Goal: Task Accomplishment & Management: Manage account settings

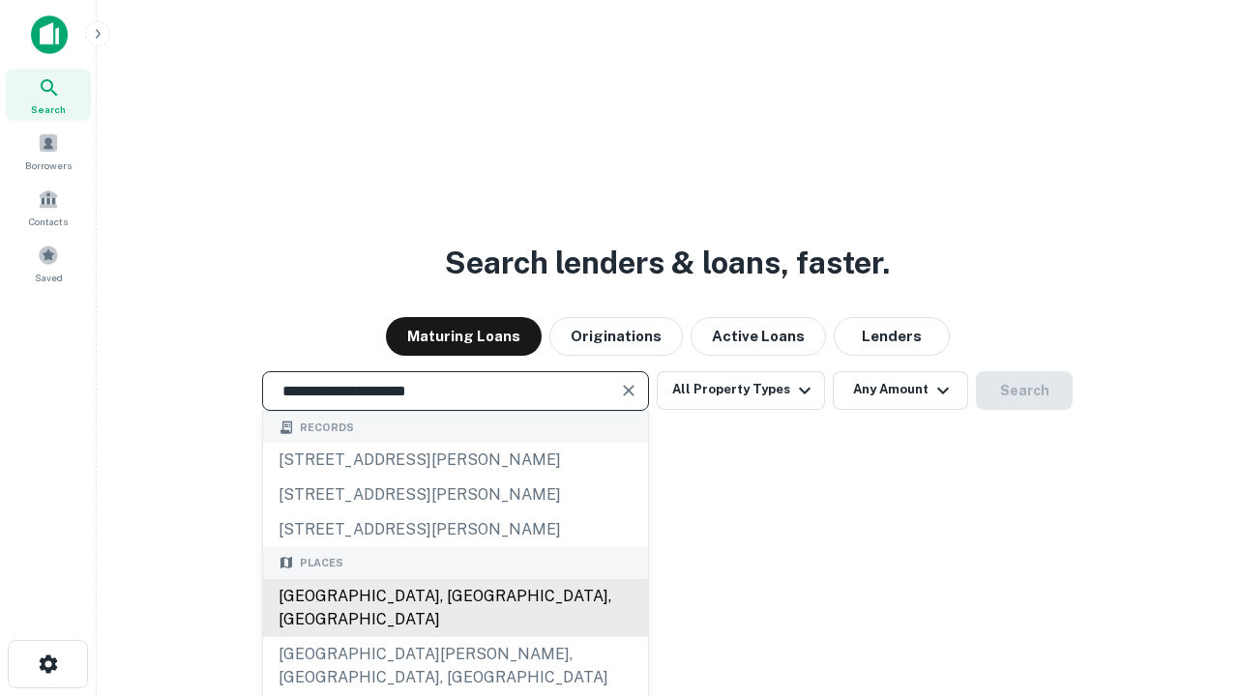
click at [455, 637] on div "[GEOGRAPHIC_DATA], [GEOGRAPHIC_DATA], [GEOGRAPHIC_DATA]" at bounding box center [455, 608] width 385 height 58
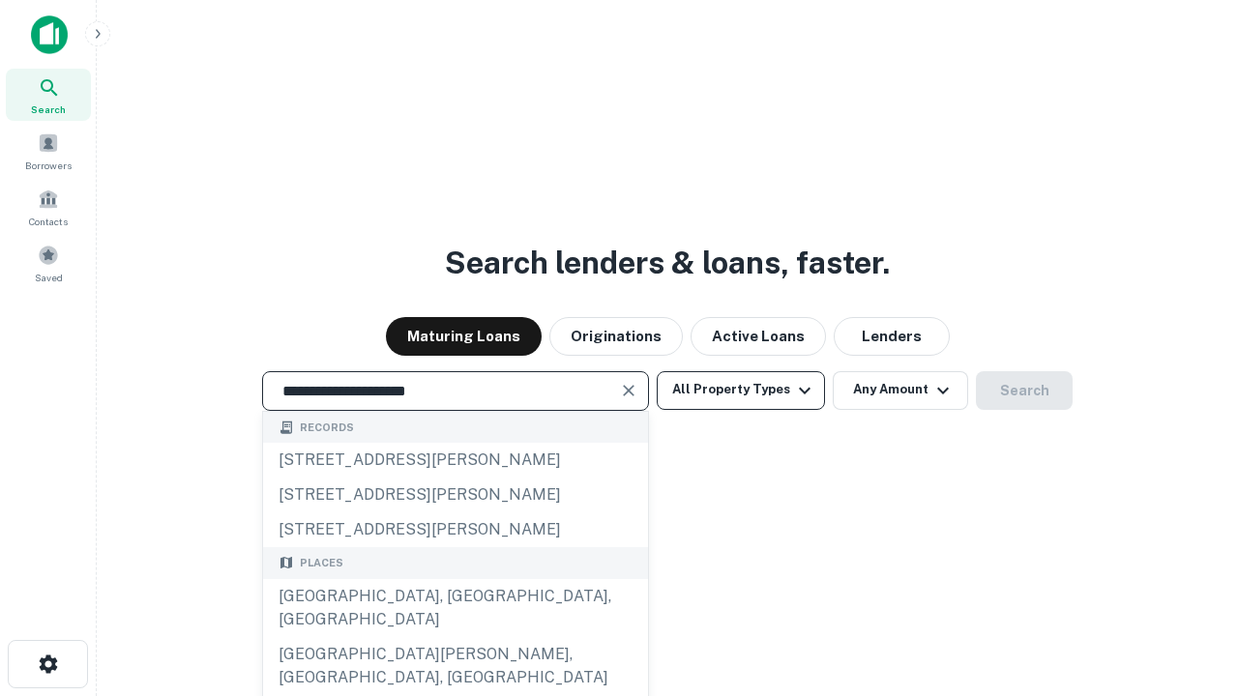
type input "**********"
click at [741, 390] on button "All Property Types" at bounding box center [741, 390] width 168 height 39
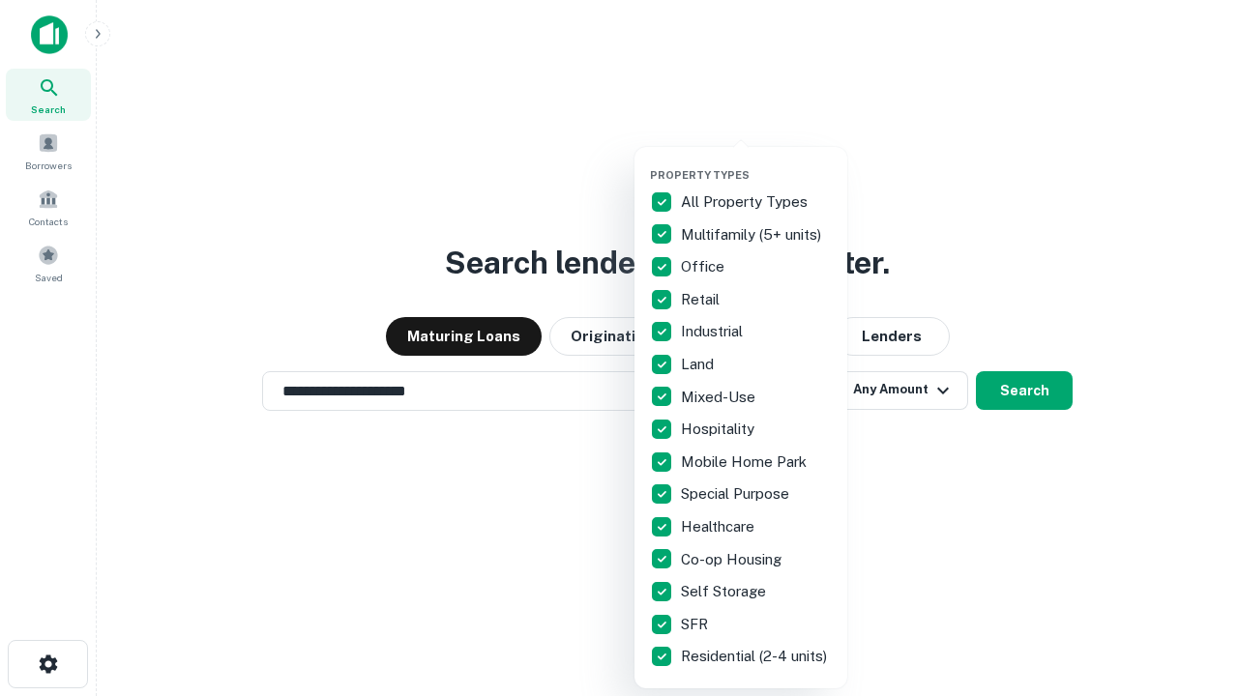
click at [756, 163] on button "button" at bounding box center [756, 163] width 213 height 1
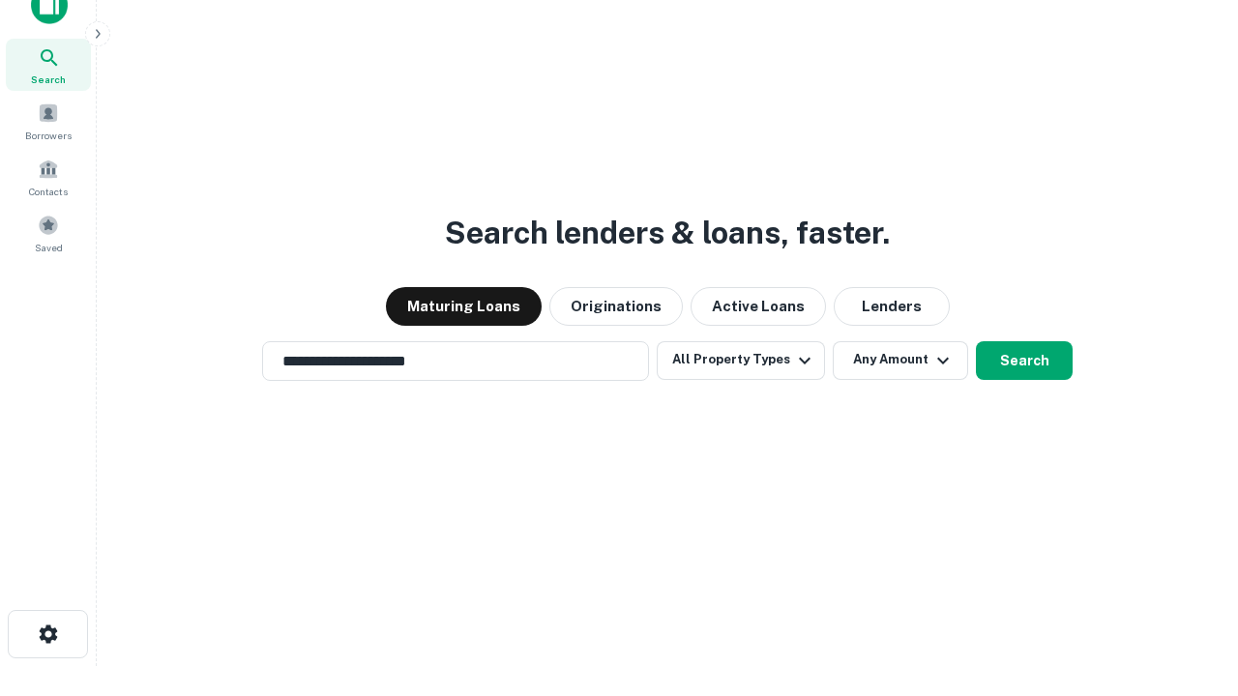
scroll to position [12, 233]
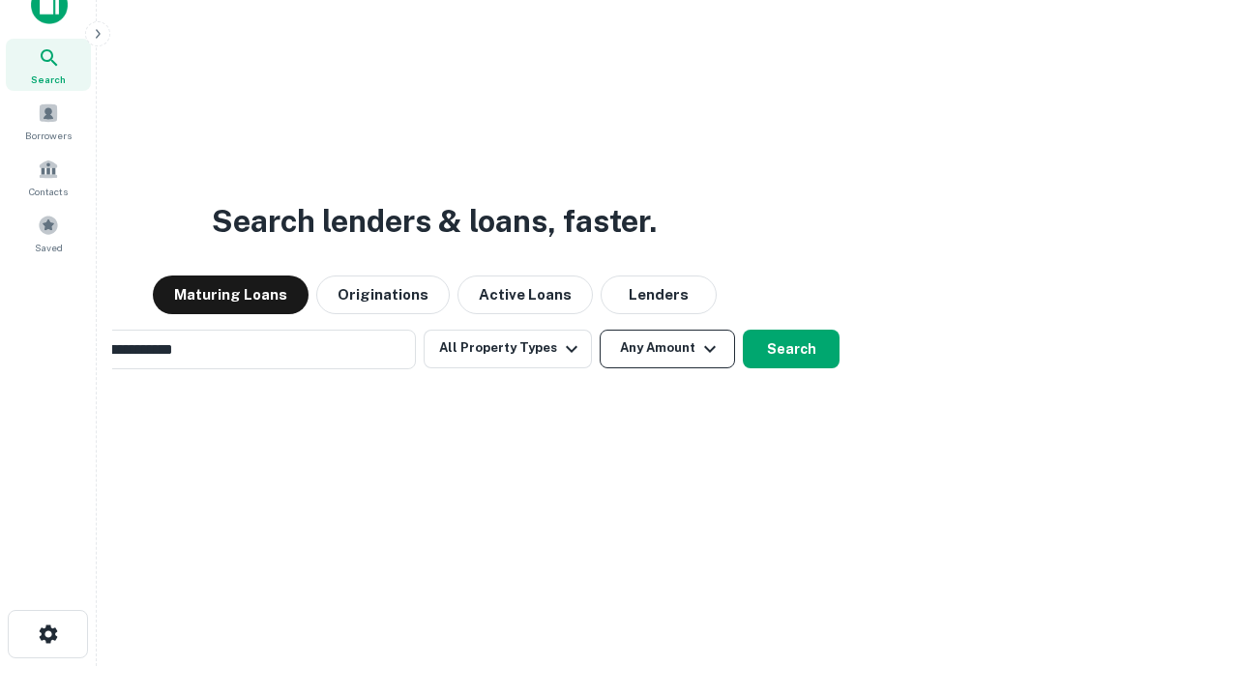
click at [600, 330] on button "Any Amount" at bounding box center [667, 349] width 135 height 39
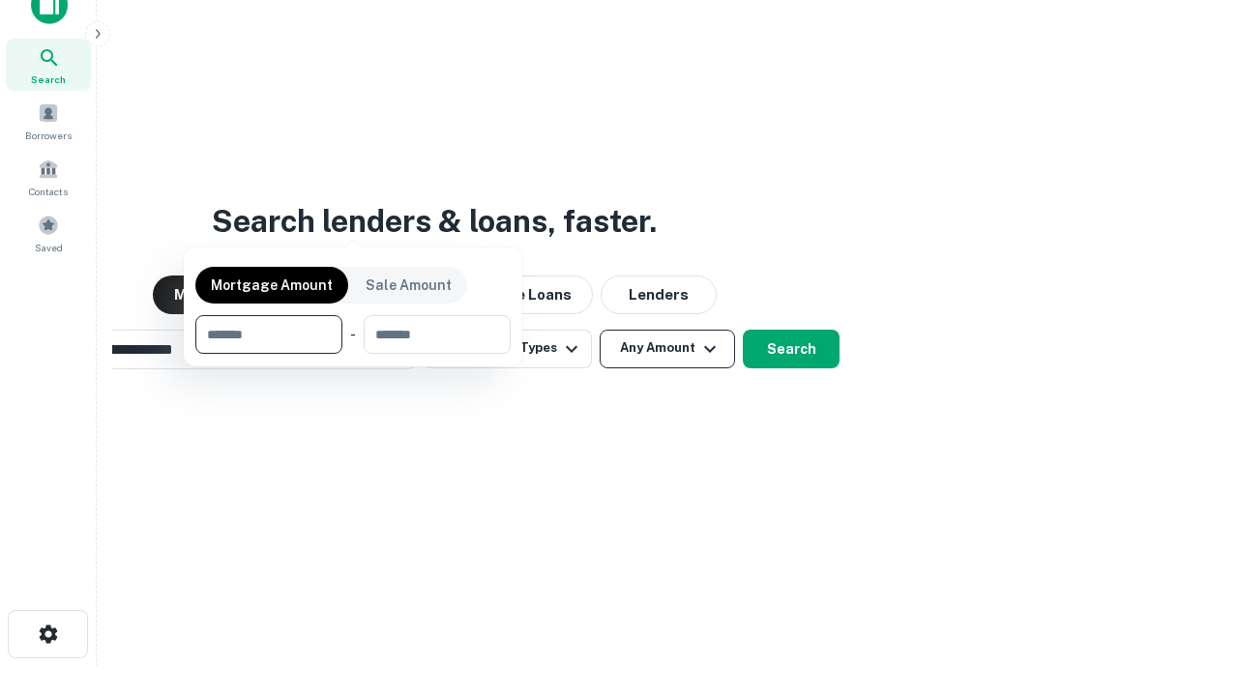
scroll to position [31, 0]
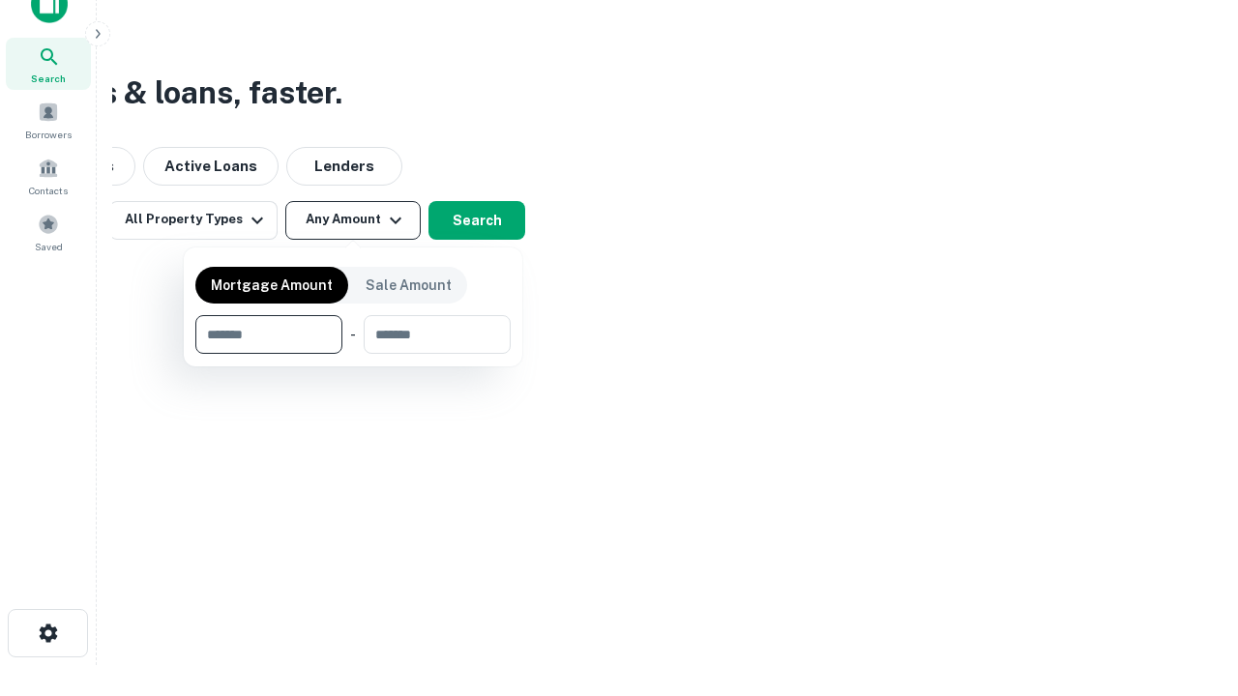
type input "*******"
click at [353, 354] on button "button" at bounding box center [352, 354] width 315 height 1
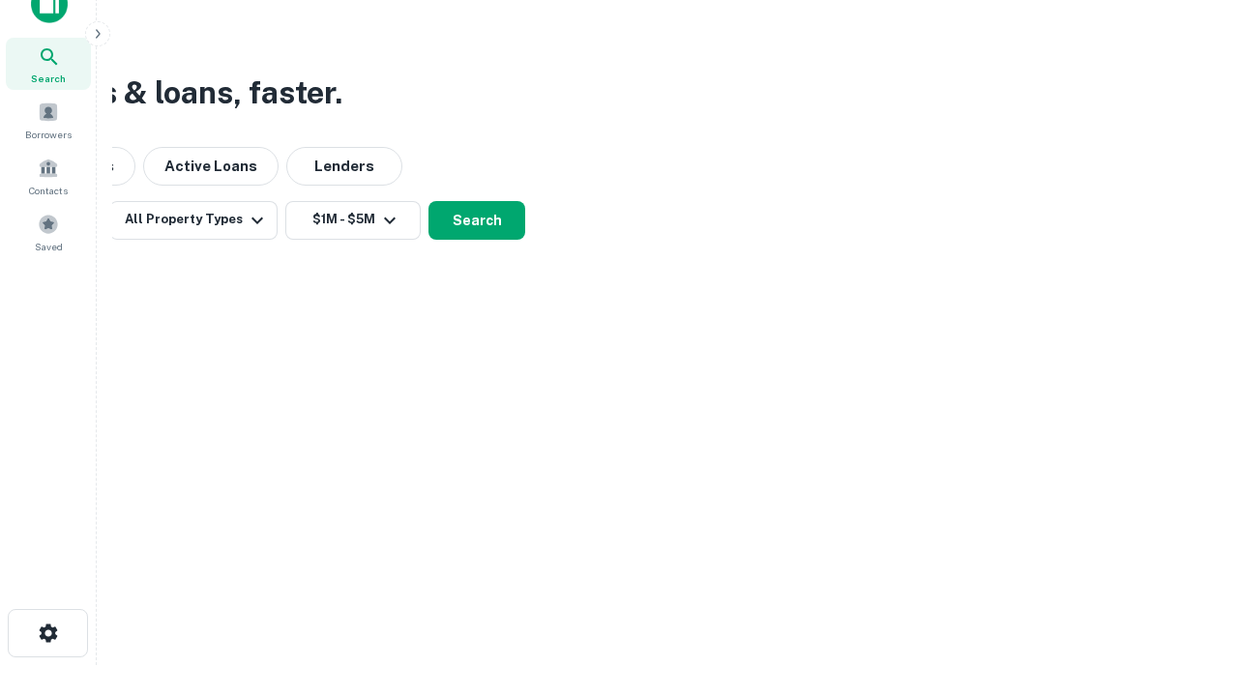
scroll to position [30, 0]
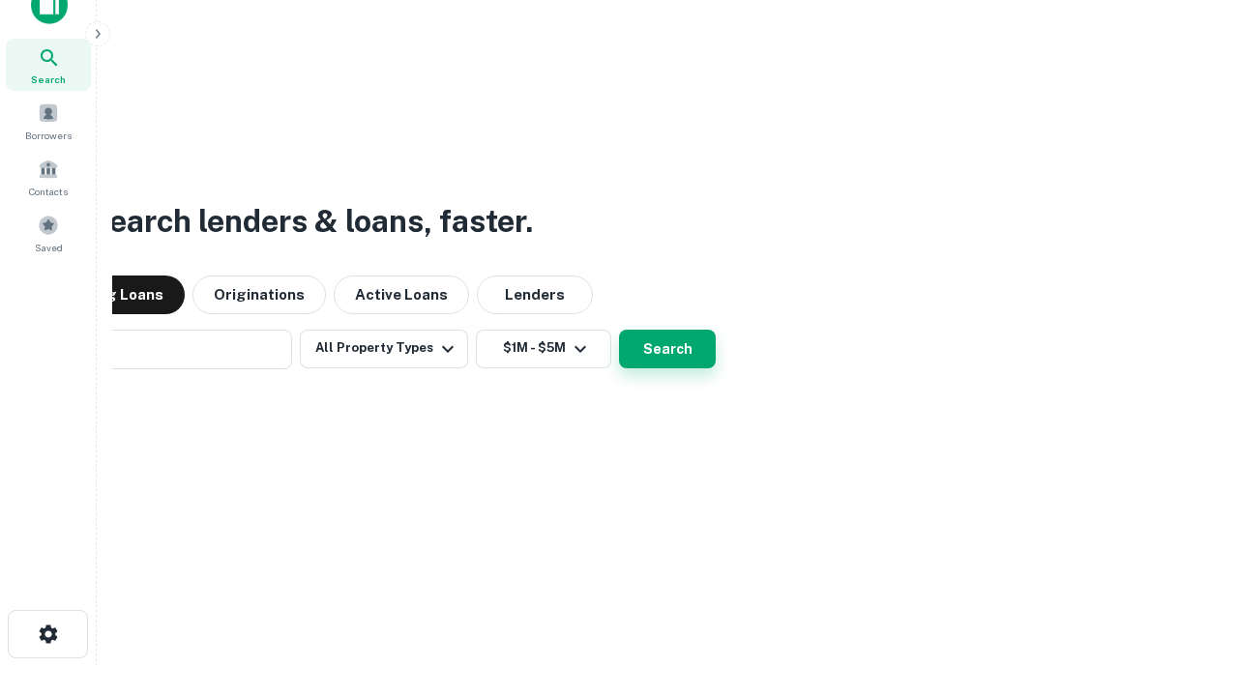
click at [619, 330] on button "Search" at bounding box center [667, 349] width 97 height 39
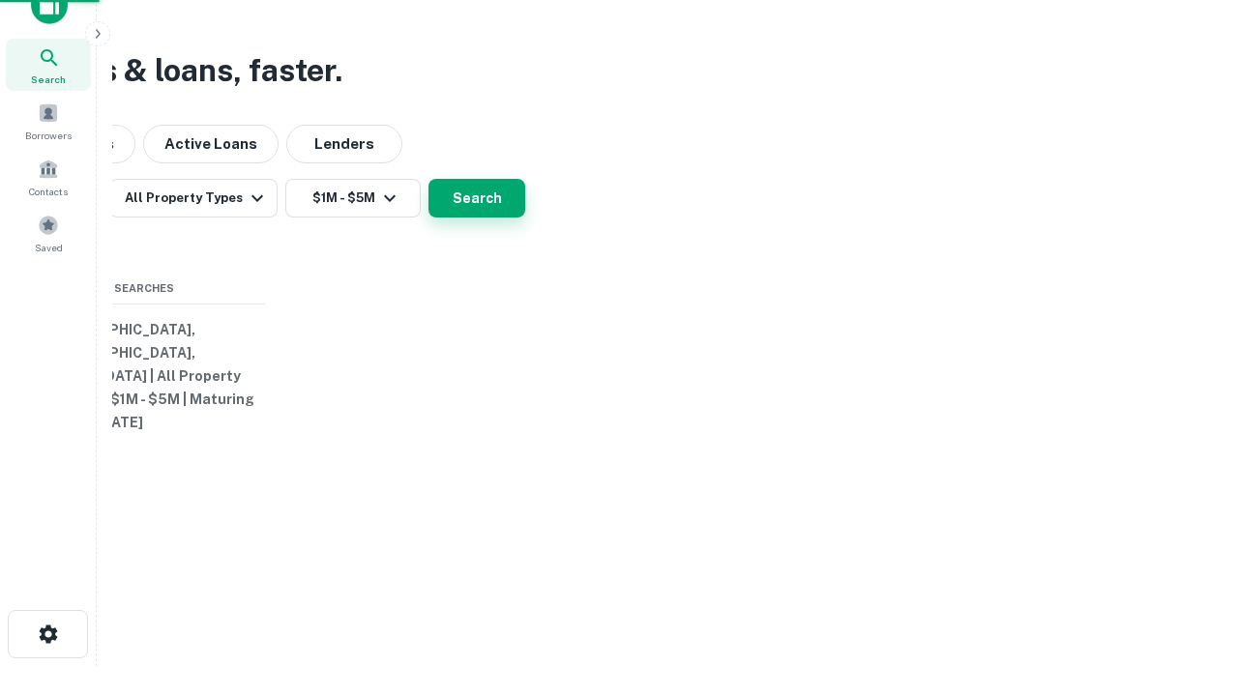
scroll to position [31, 0]
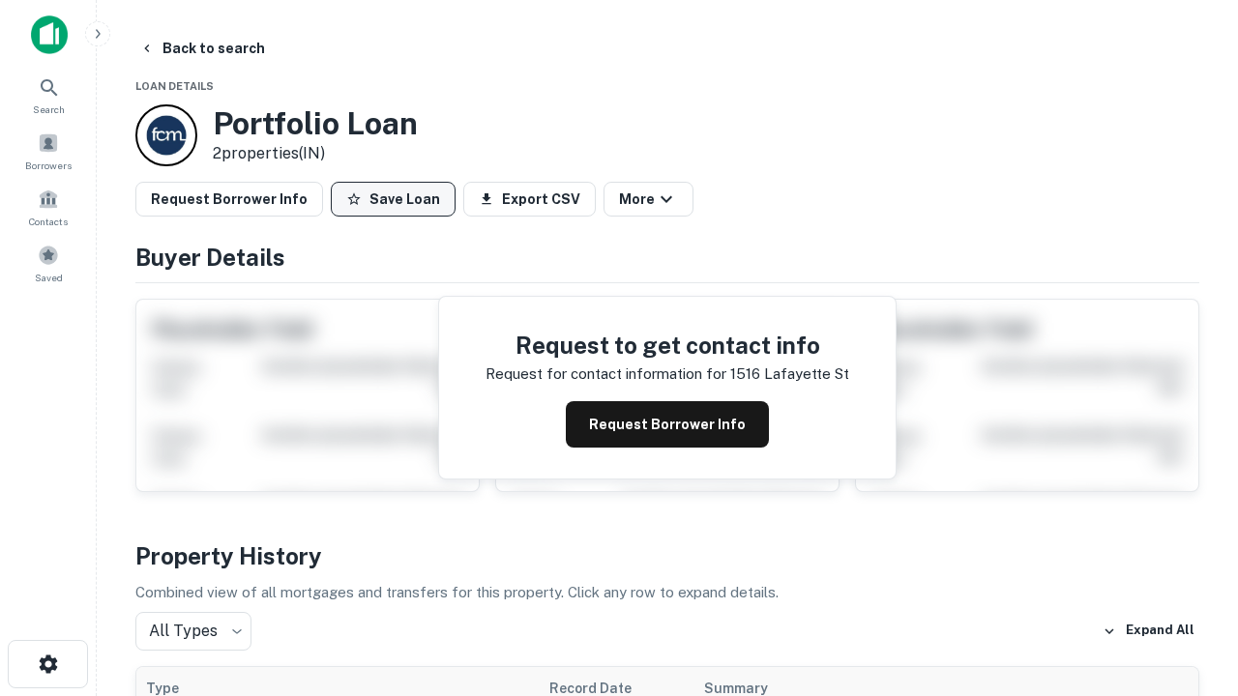
click at [393, 199] on button "Save Loan" at bounding box center [393, 199] width 125 height 35
click at [398, 199] on button "Save Loan" at bounding box center [393, 199] width 125 height 35
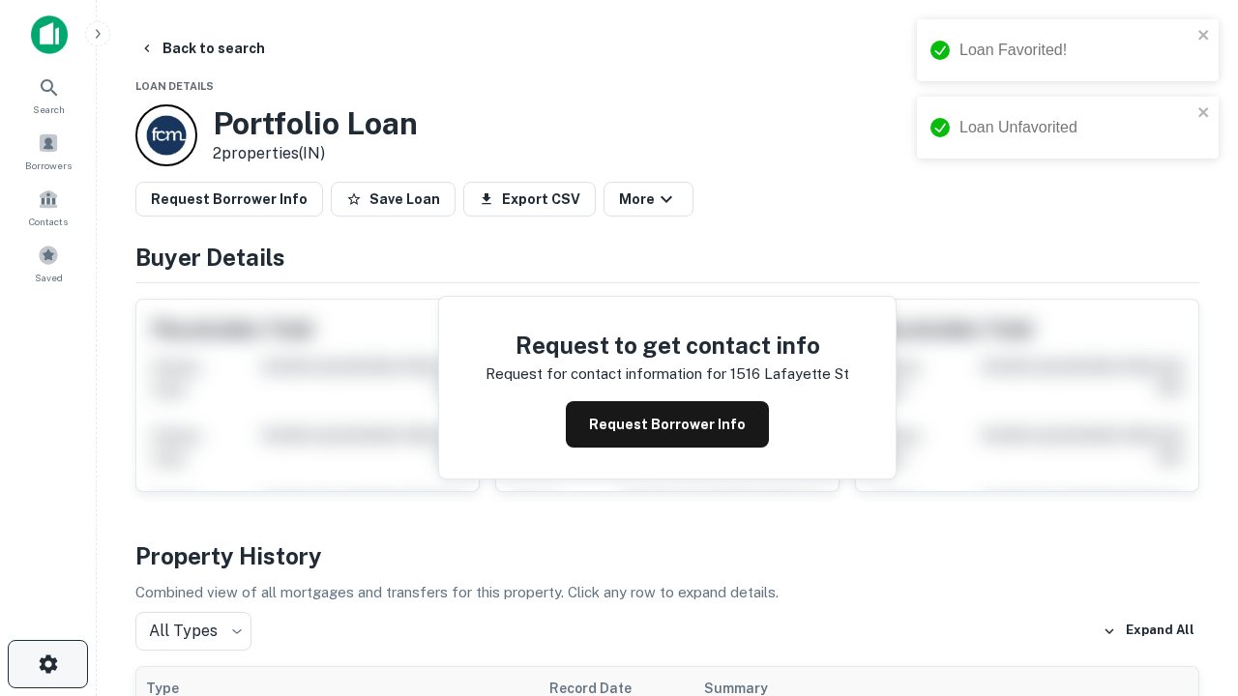
click at [47, 665] on icon "button" at bounding box center [48, 664] width 23 height 23
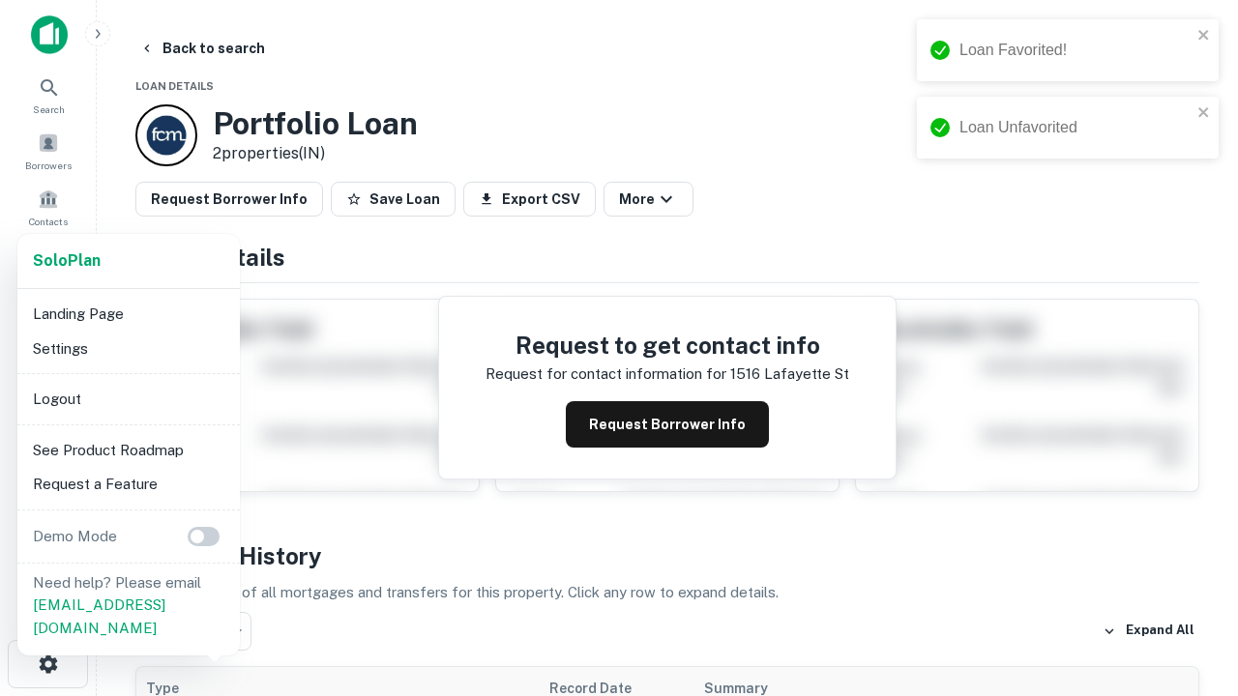
click at [128, 399] on li "Logout" at bounding box center [128, 399] width 207 height 35
